Goal: Communication & Community: Answer question/provide support

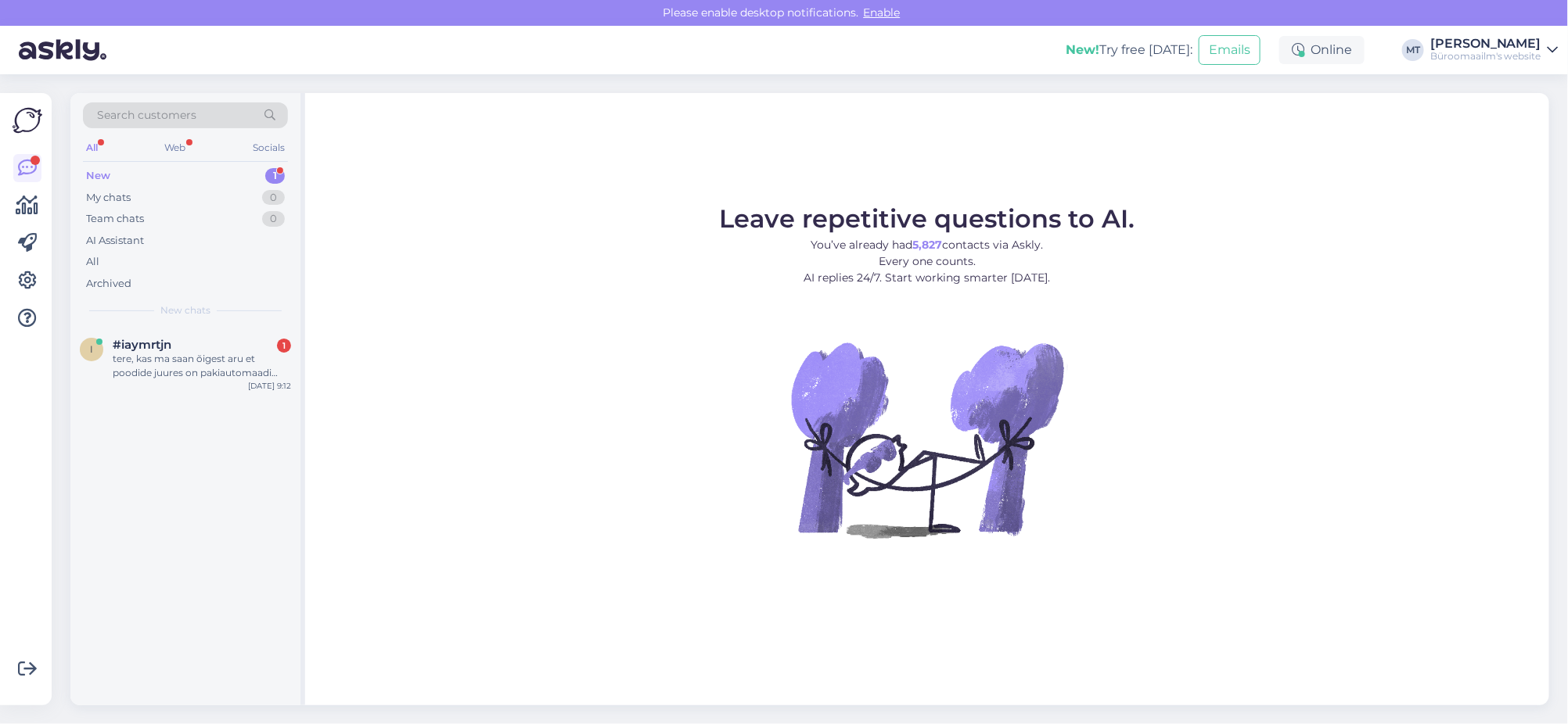
click at [95, 177] on div "New" at bounding box center [98, 176] width 24 height 16
click at [133, 348] on span "#iaymrtjn" at bounding box center [142, 344] width 58 height 14
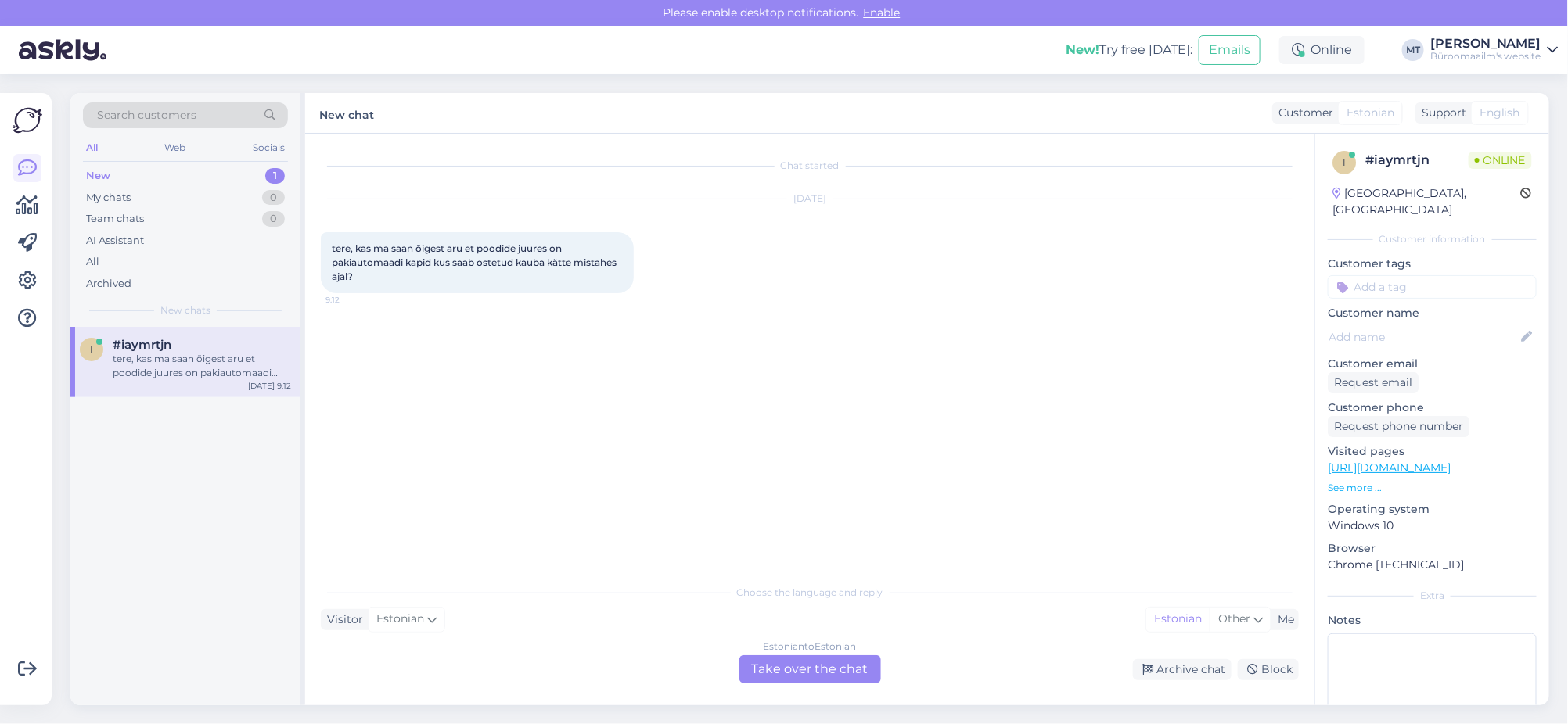
click at [829, 677] on div "Estonian to Estonian Take over the chat" at bounding box center [810, 669] width 142 height 28
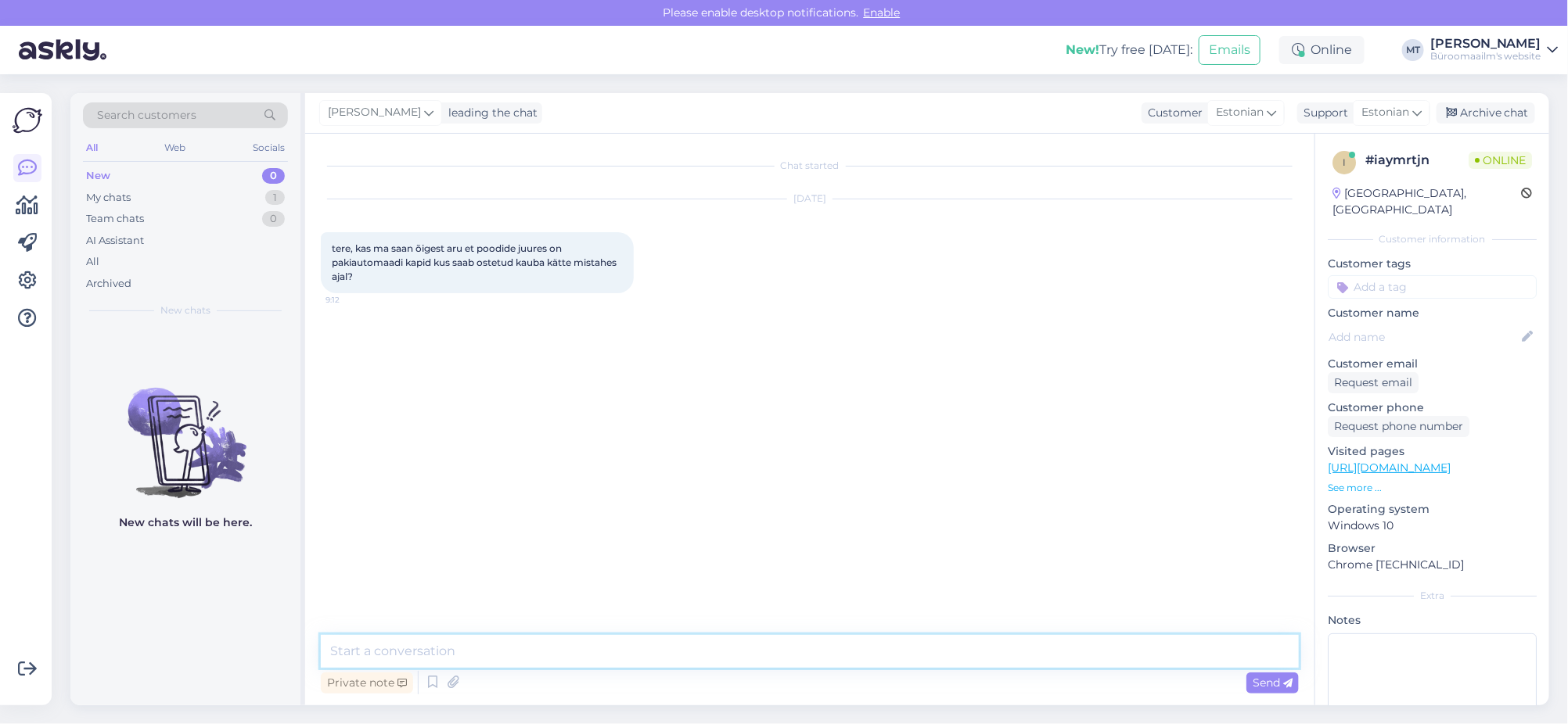
click at [484, 653] on textarea at bounding box center [809, 651] width 978 height 32
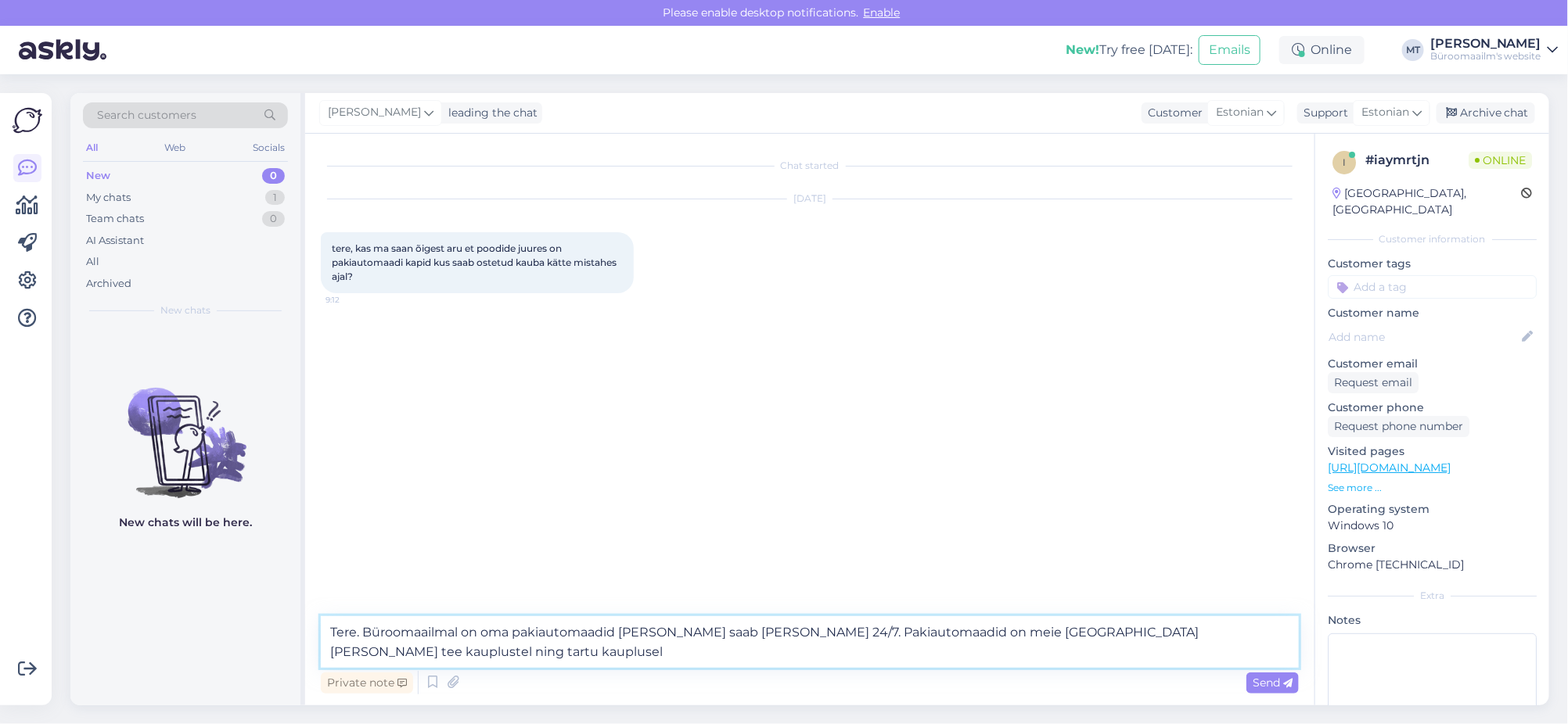
type textarea "Tere. Büroomaailmal on oma pakiautomaadid [PERSON_NAME] saab [PERSON_NAME] 24/7…"
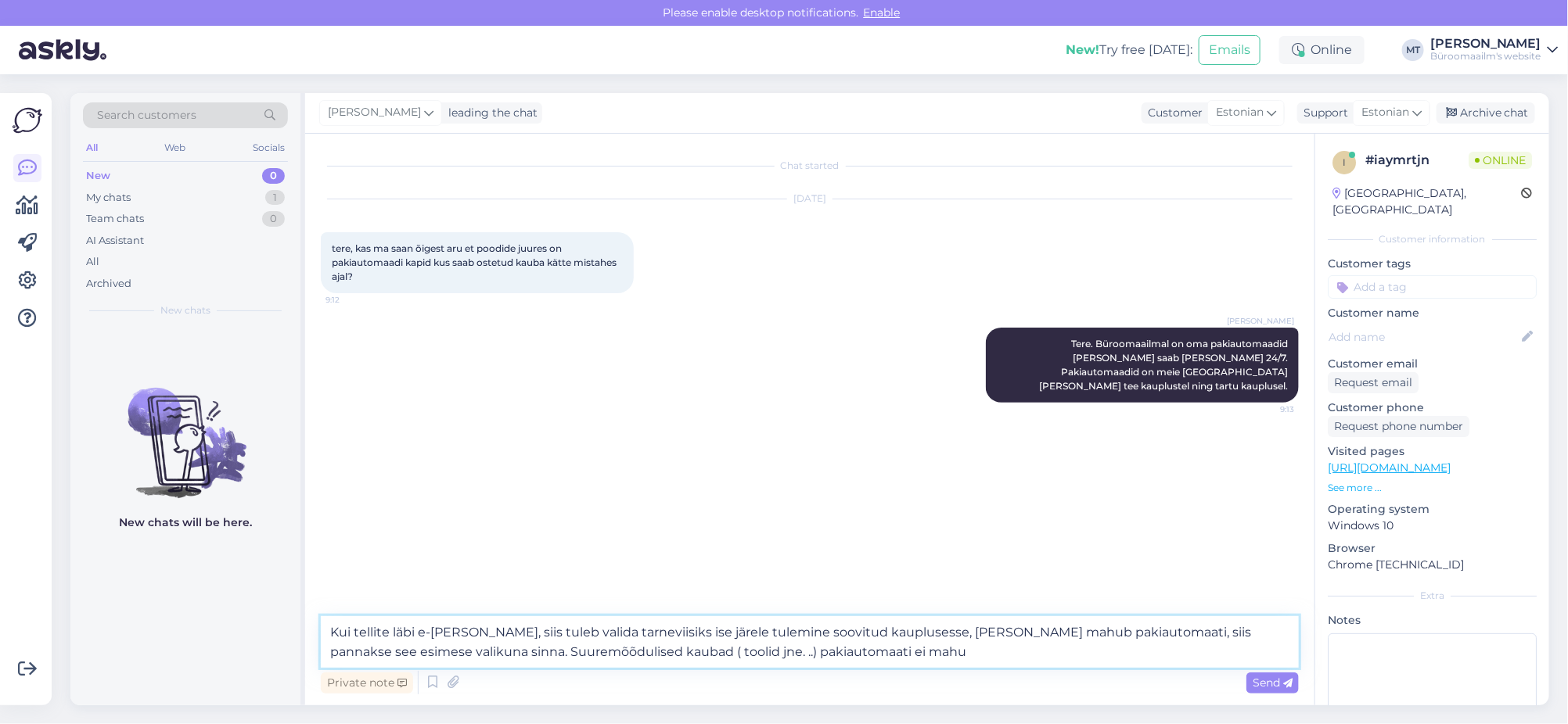
type textarea "Kui tellite läbi e-[PERSON_NAME], siis tuleb valida tarneviisiks ise järele tul…"
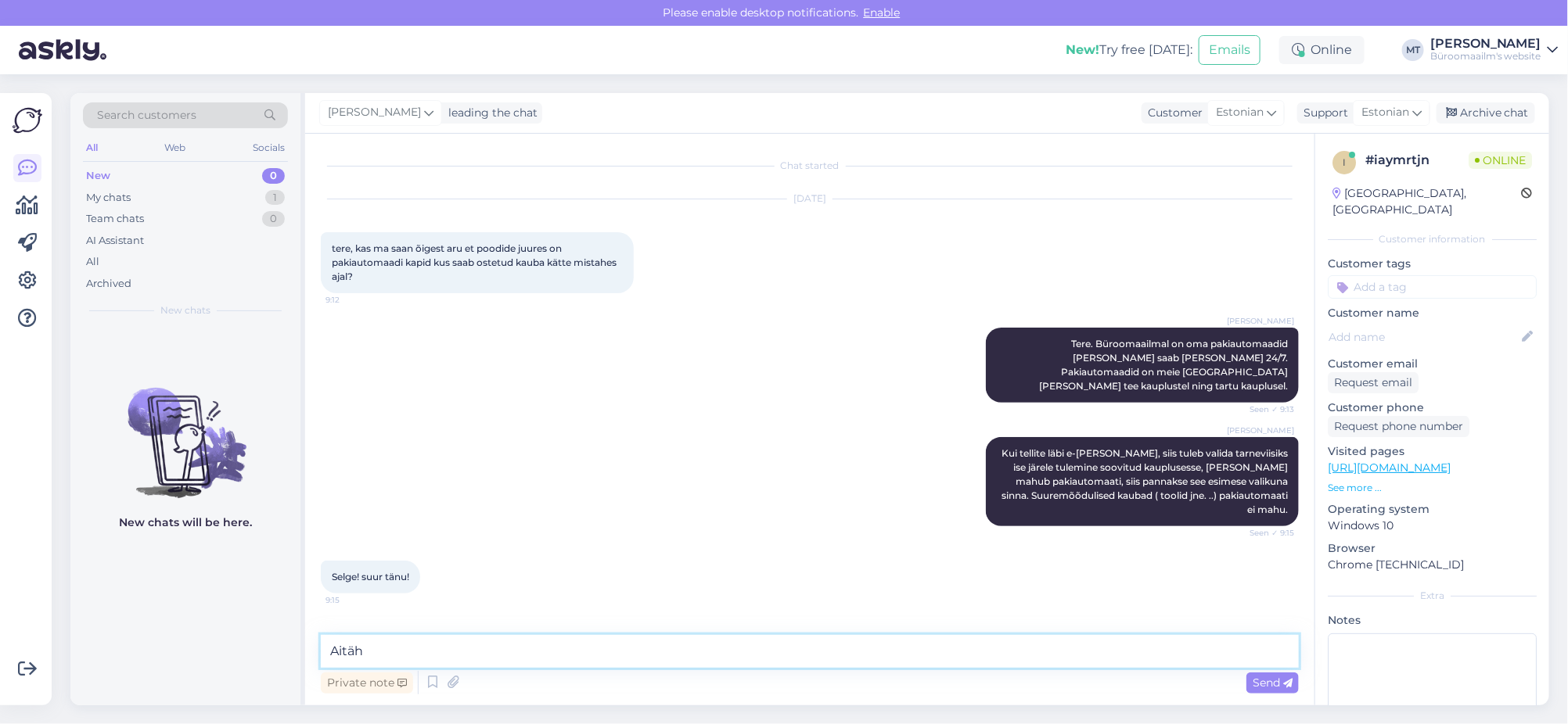
type textarea "Aitäh."
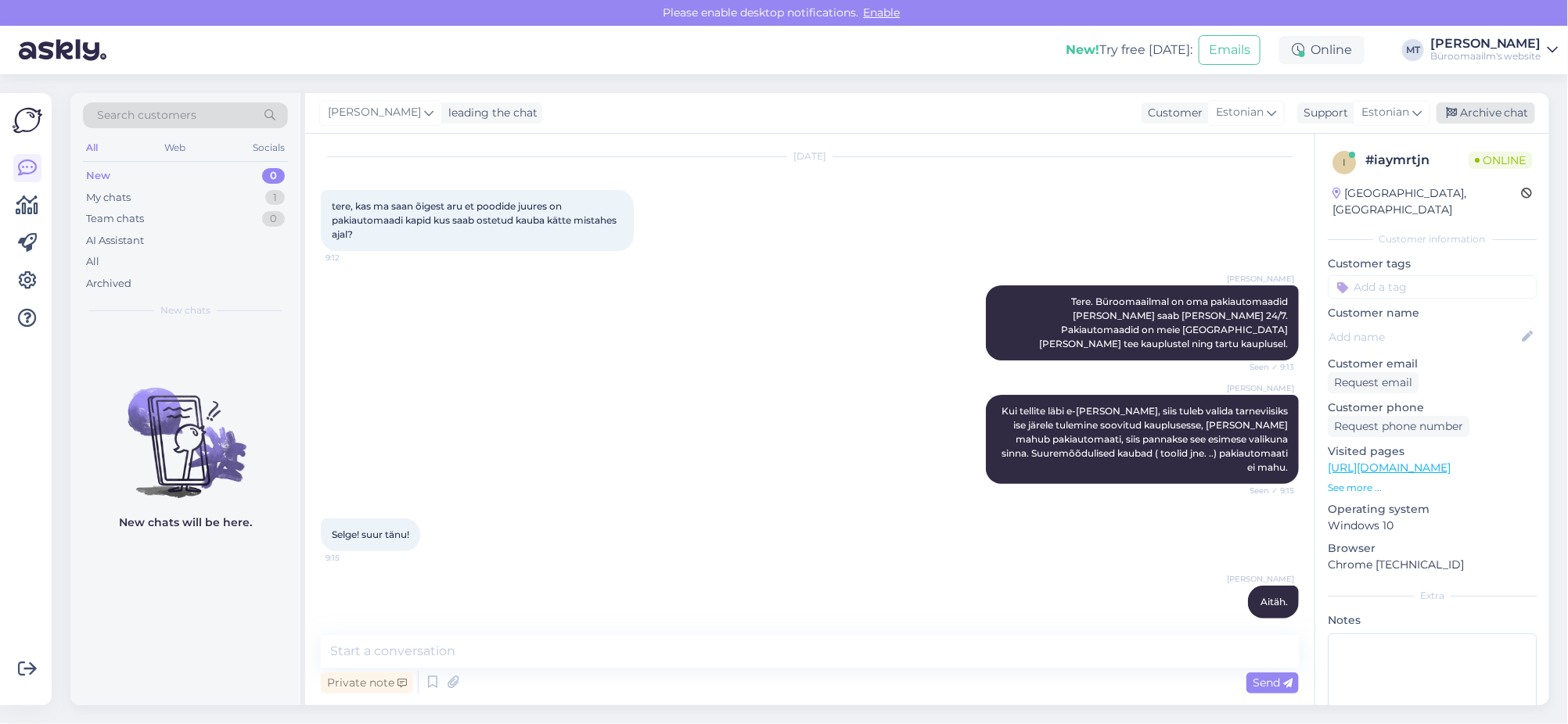
click at [1468, 112] on div "Archive chat" at bounding box center [1485, 112] width 98 height 21
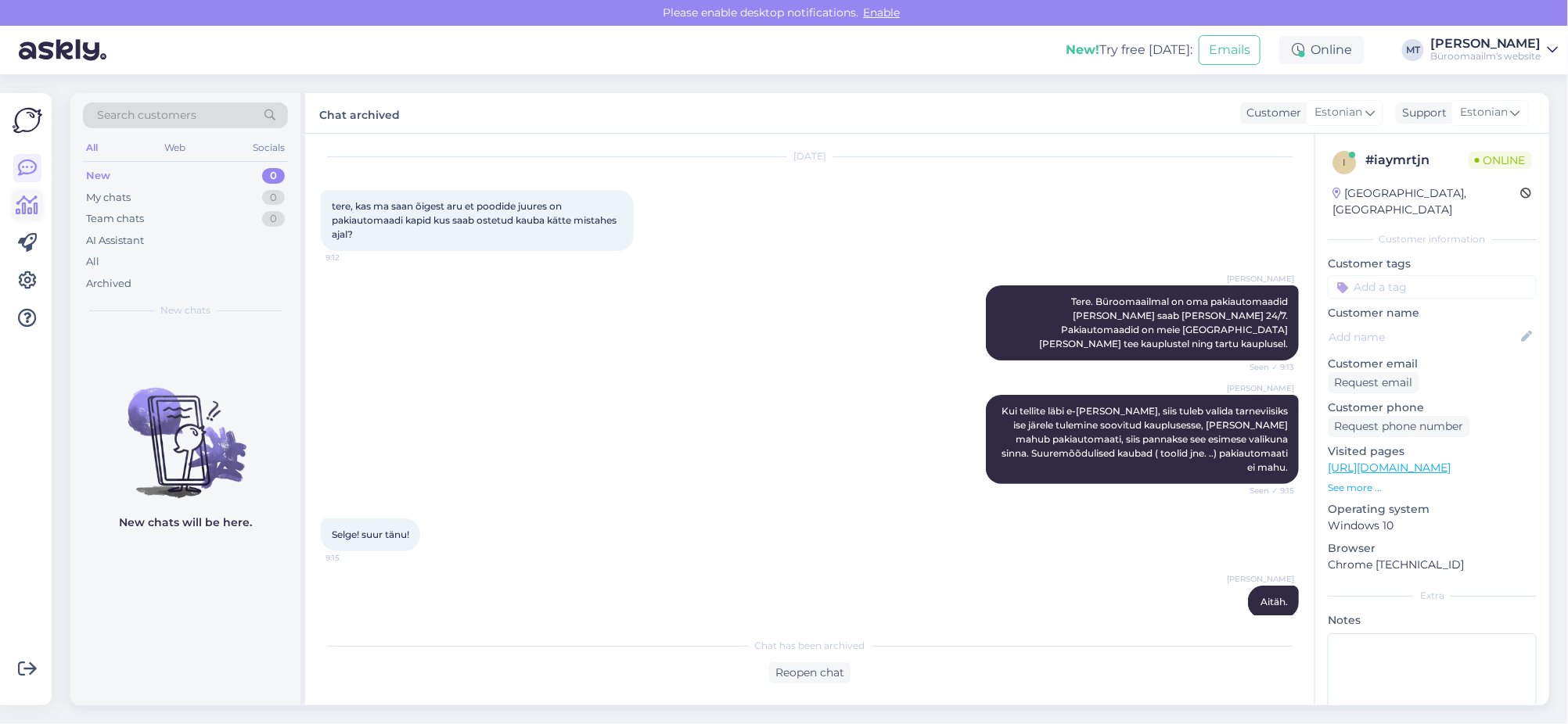
click at [33, 197] on icon at bounding box center [28, 206] width 23 height 19
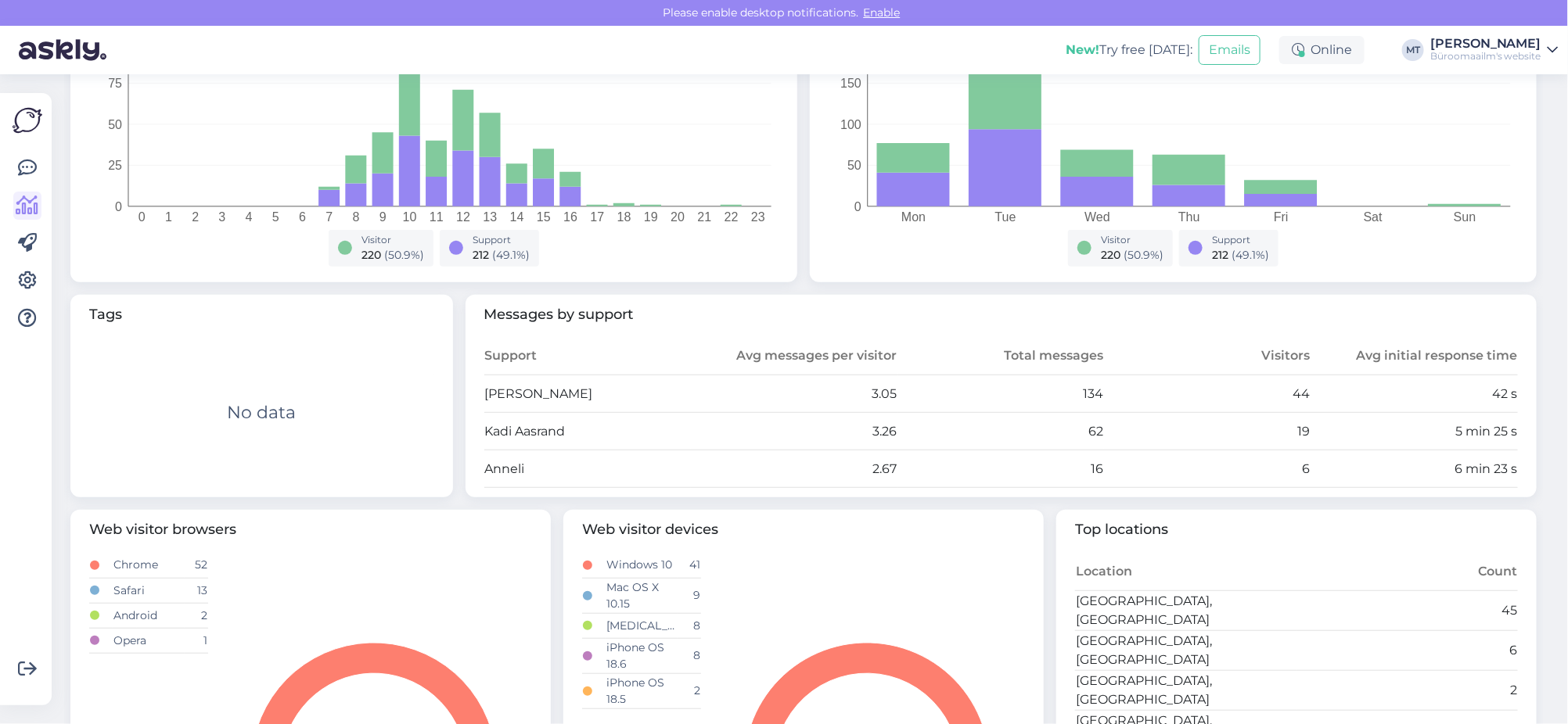
scroll to position [97, 0]
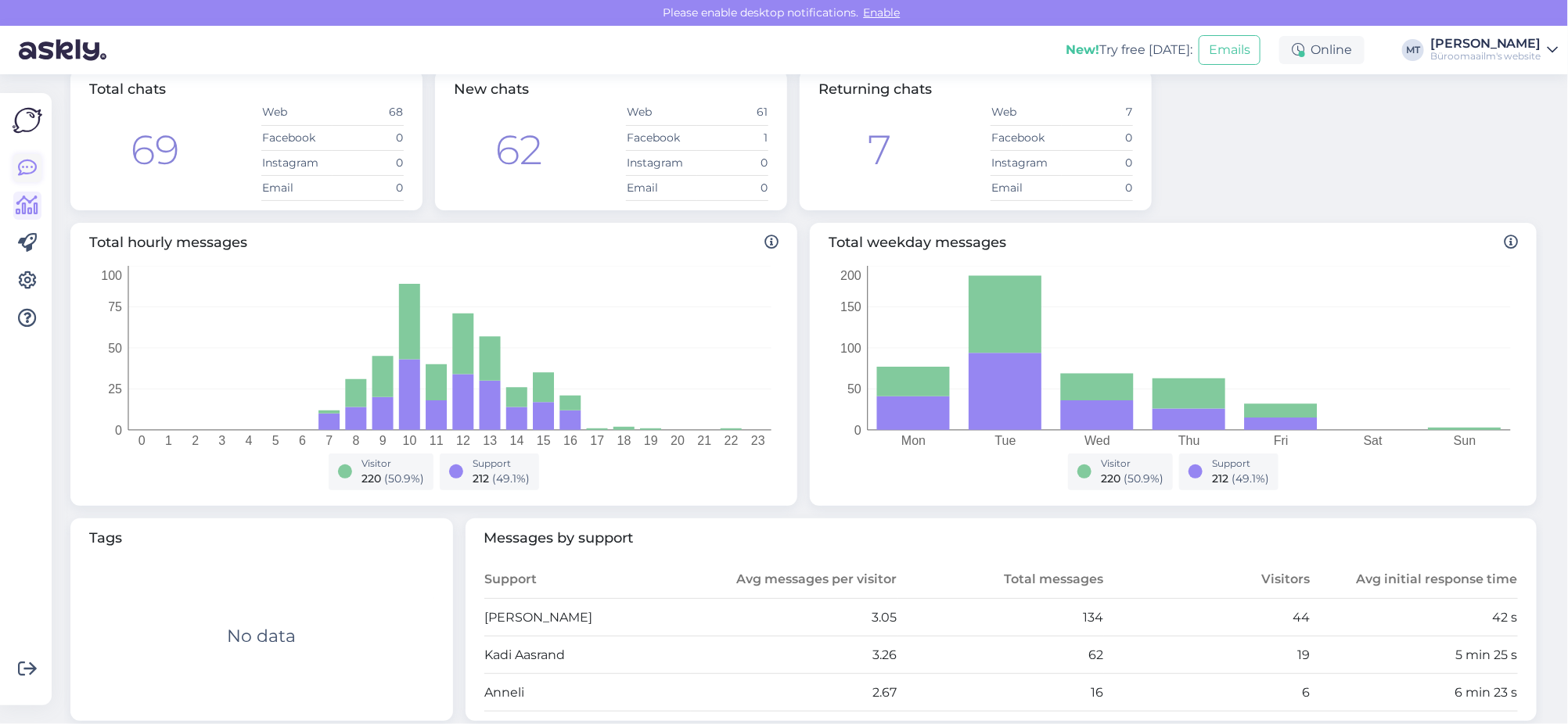
click at [28, 172] on icon at bounding box center [28, 167] width 19 height 19
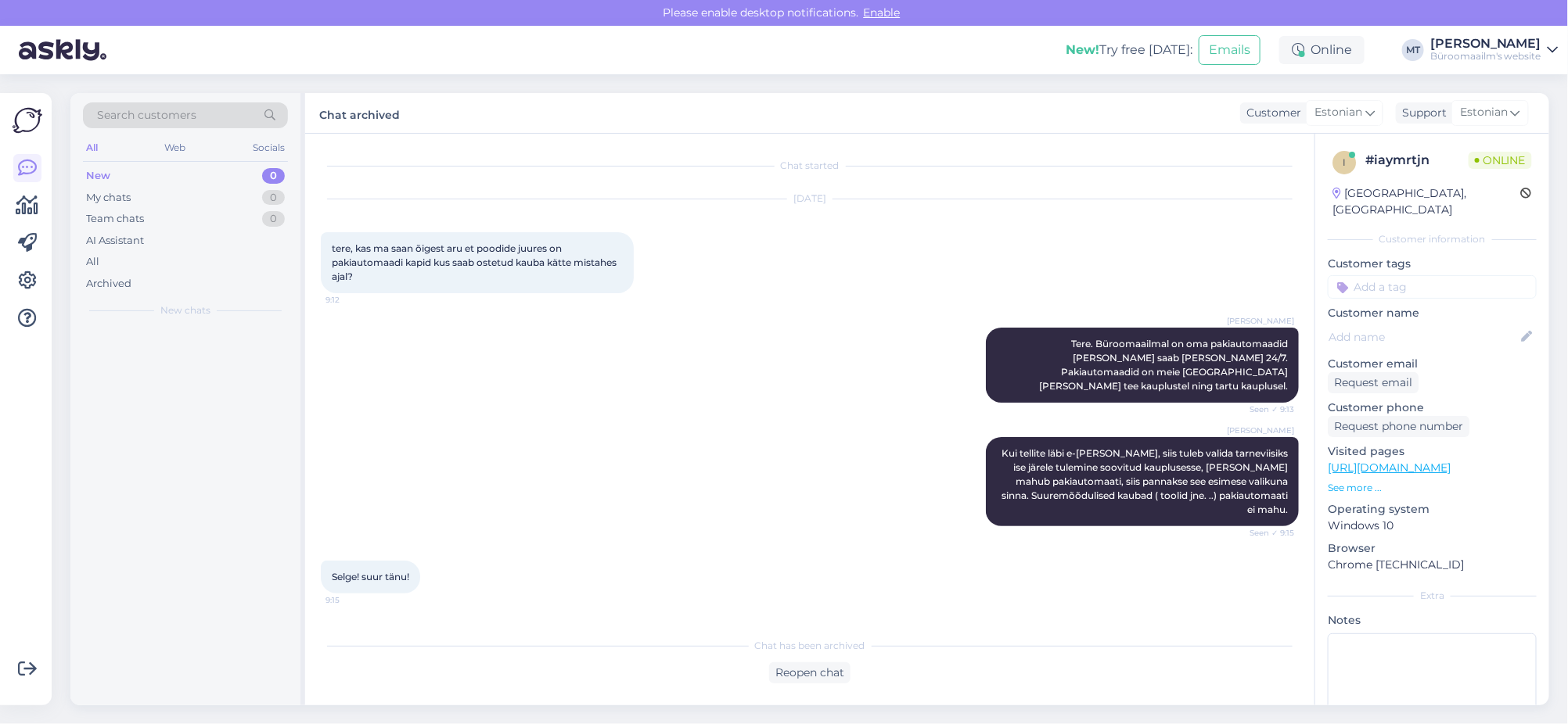
scroll to position [32, 0]
